Goal: Transaction & Acquisition: Book appointment/travel/reservation

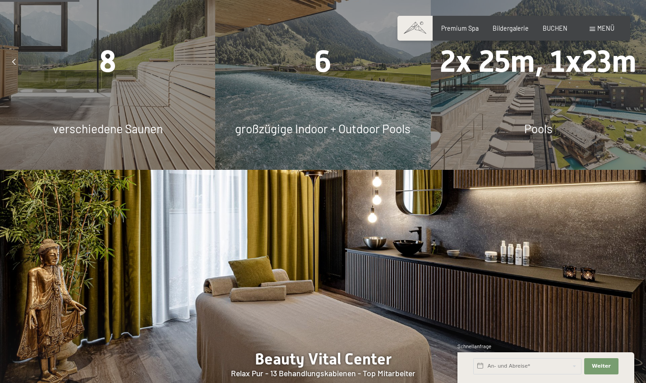
scroll to position [701, 0]
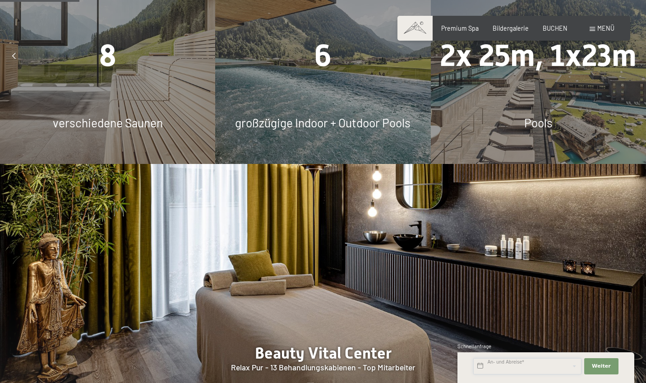
click at [551, 367] on input "text" at bounding box center [527, 366] width 108 height 16
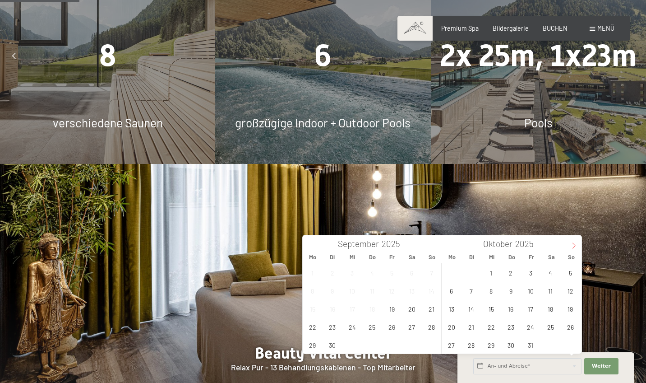
click at [570, 247] on span at bounding box center [573, 242] width 15 height 15
click at [394, 290] on span "10" at bounding box center [392, 291] width 18 height 18
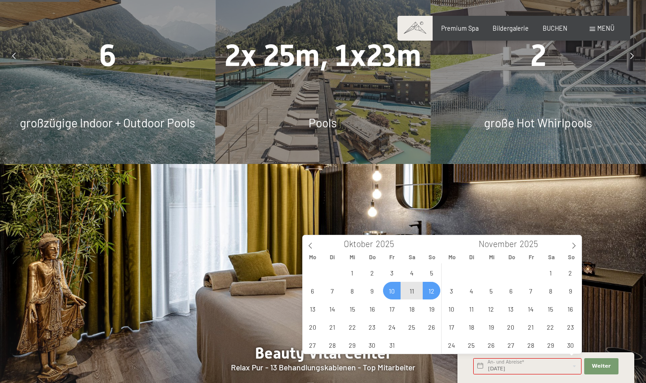
click at [426, 291] on span "12" at bounding box center [432, 291] width 18 height 18
type input "Fr. 10.10.2025 - So. 12.10.2025"
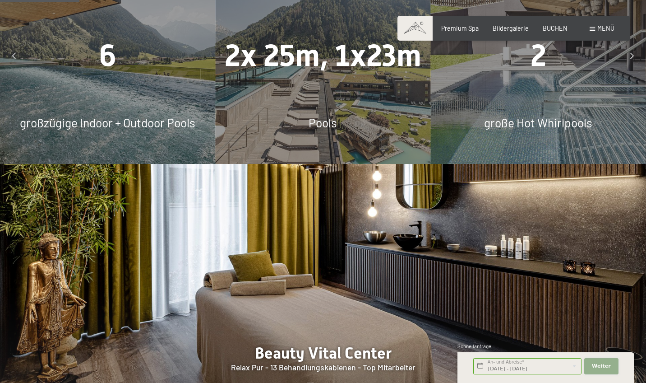
click at [597, 368] on span "Weiter" at bounding box center [601, 365] width 19 height 7
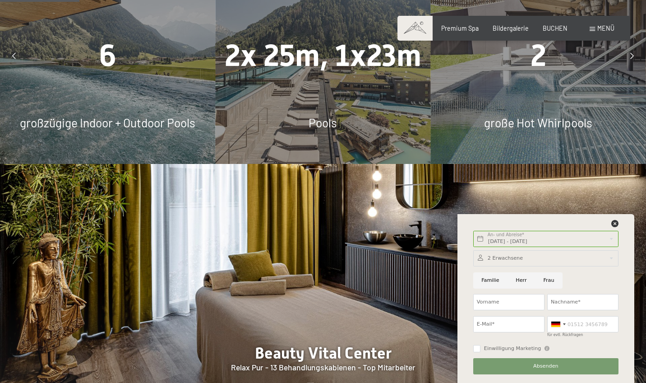
click at [597, 368] on button "Absenden" at bounding box center [545, 366] width 145 height 16
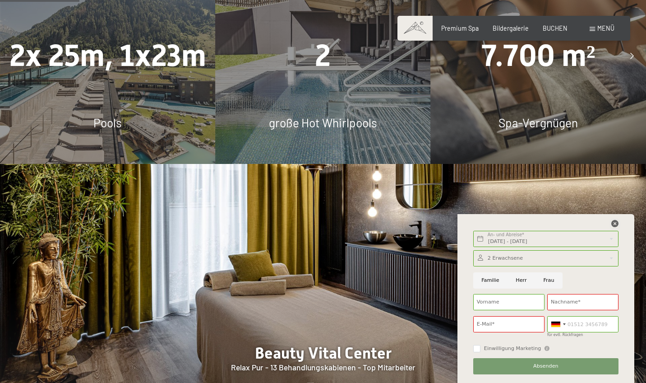
click at [616, 223] on icon at bounding box center [615, 223] width 7 height 7
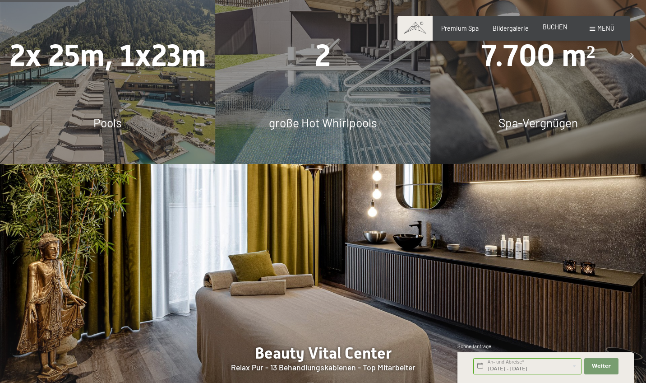
click at [559, 24] on div "Premium Spa Bildergalerie BUCHEN" at bounding box center [497, 28] width 168 height 9
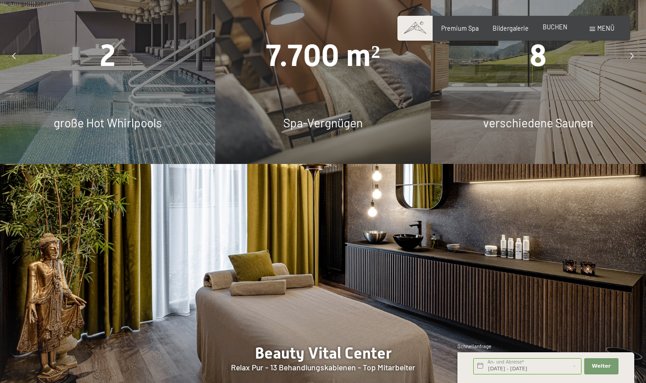
click at [558, 28] on span "BUCHEN" at bounding box center [555, 27] width 25 height 8
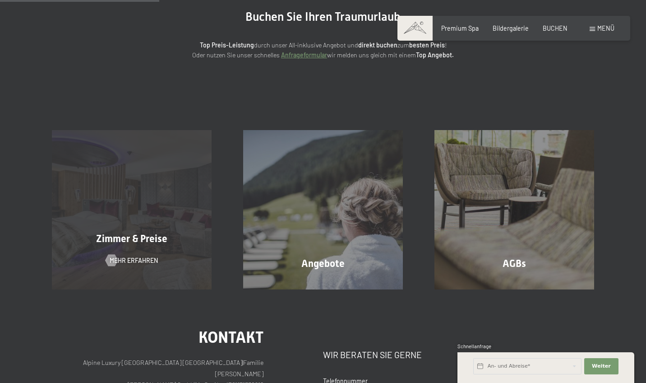
scroll to position [101, 0]
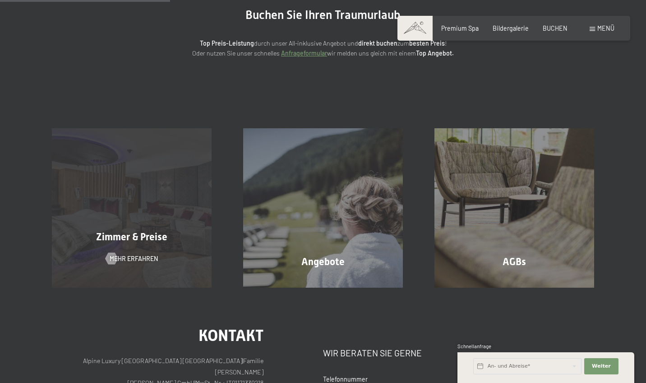
click at [168, 193] on div "Zimmer & Preise Mehr erfahren" at bounding box center [131, 207] width 191 height 159
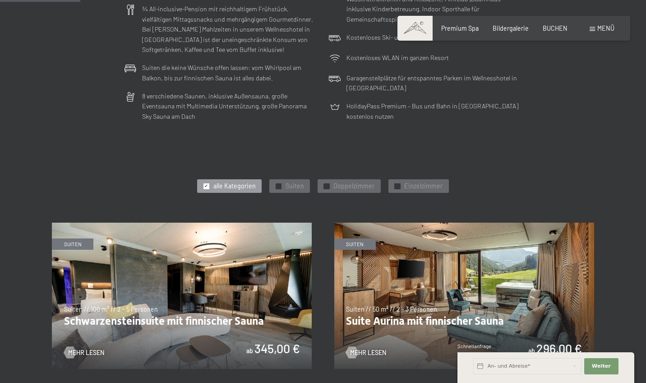
scroll to position [306, 0]
click at [213, 179] on div "✓ alle Kategorien" at bounding box center [229, 186] width 64 height 14
click at [207, 183] on span "✓" at bounding box center [206, 185] width 4 height 5
click at [209, 183] on div at bounding box center [207, 186] width 6 height 6
drag, startPoint x: 209, startPoint y: 180, endPoint x: 231, endPoint y: 180, distance: 22.1
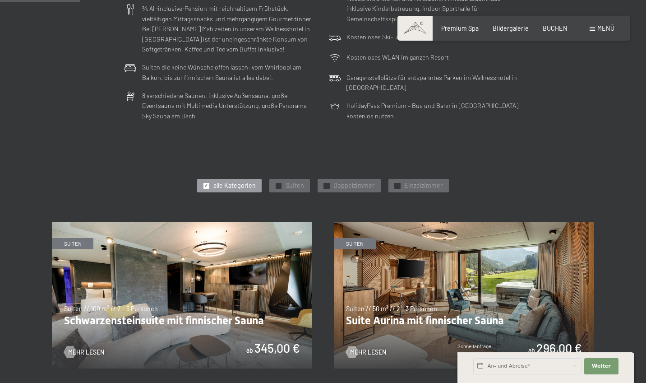
click at [208, 183] on span "✓" at bounding box center [206, 185] width 4 height 5
click at [338, 181] on span "Doppelzimmer" at bounding box center [354, 185] width 41 height 9
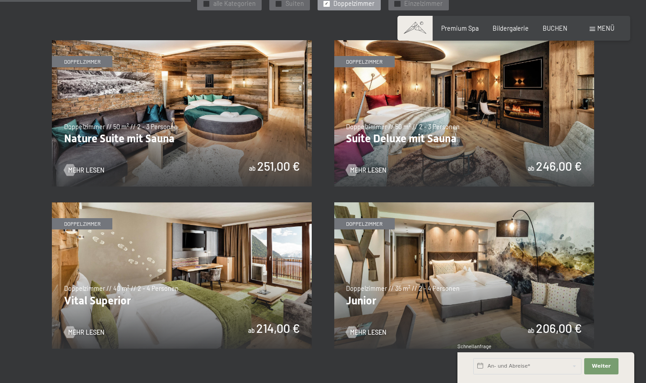
scroll to position [486, 0]
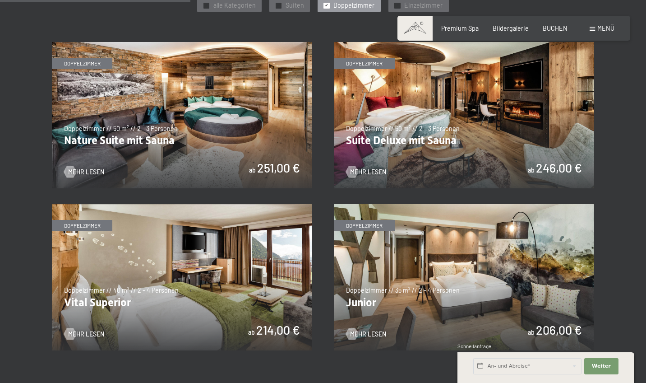
click at [402, 112] on img at bounding box center [464, 115] width 260 height 146
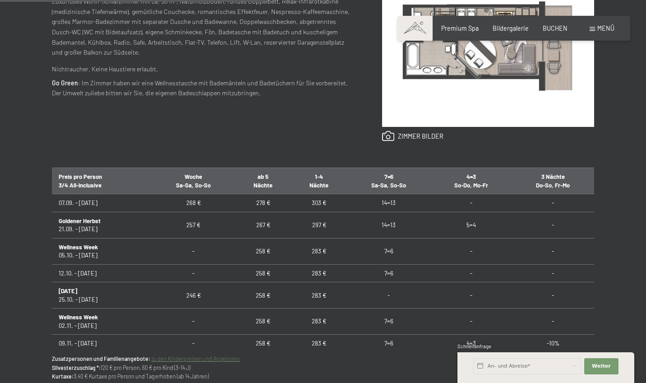
scroll to position [9, 0]
